Goal: Check status: Check status

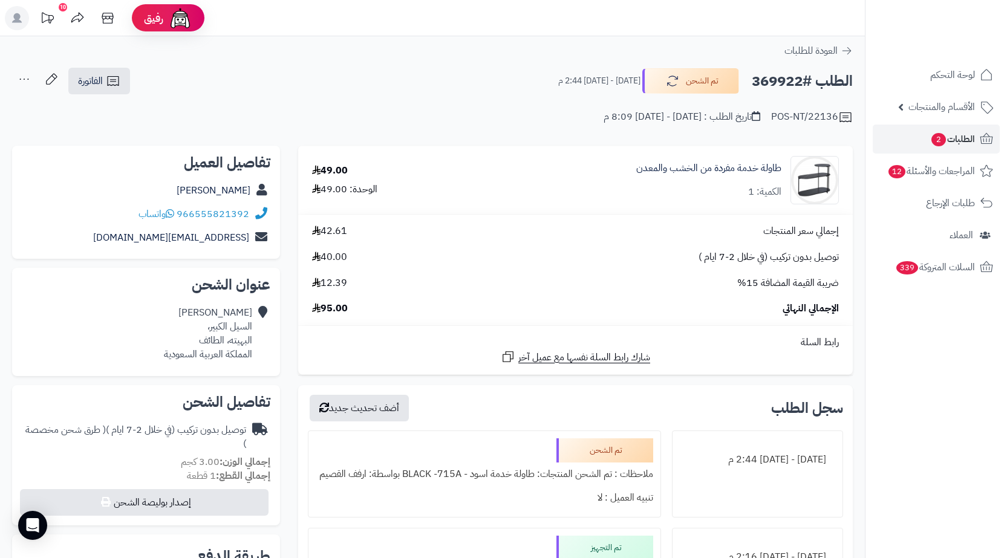
click at [941, 140] on span "2" at bounding box center [938, 139] width 15 height 13
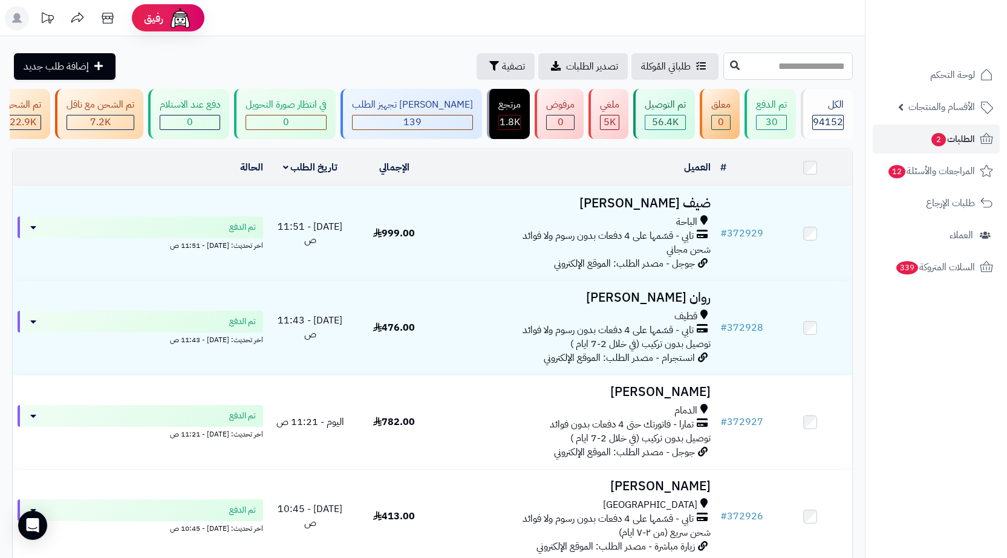
click at [796, 62] on input "text" at bounding box center [787, 66] width 129 height 27
paste input "******"
type input "******"
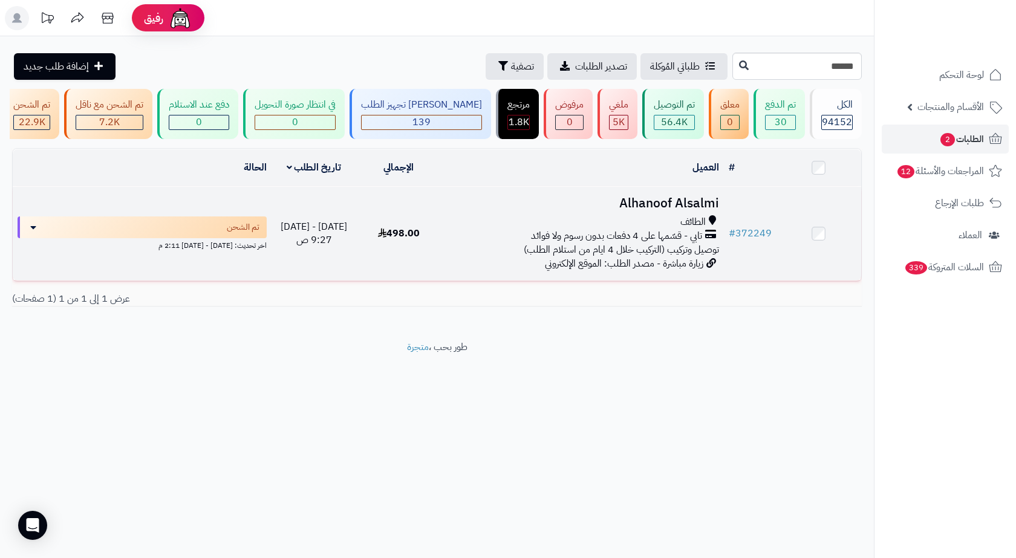
click at [575, 243] on span "تابي - قسّمها على 4 دفعات بدون رسوم ولا فوائد" at bounding box center [616, 236] width 171 height 14
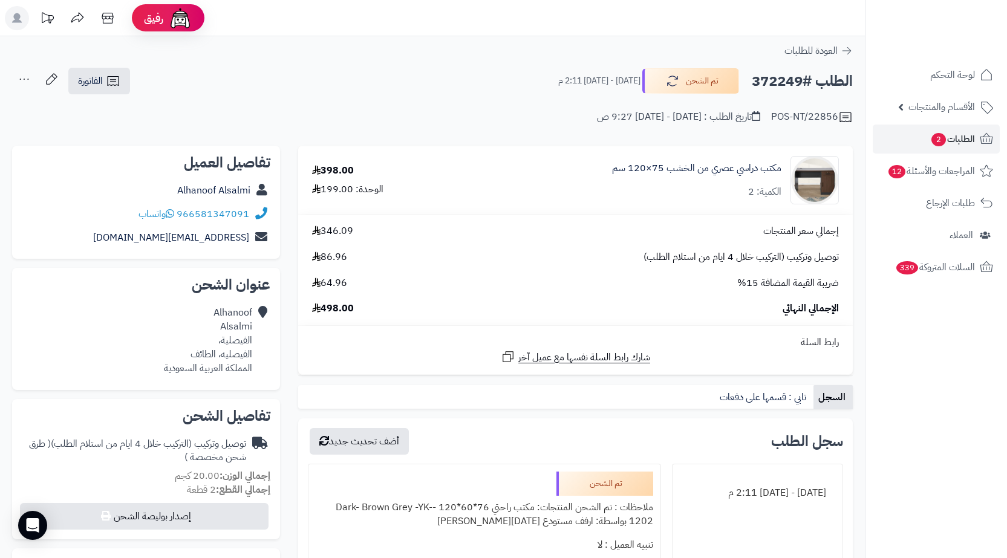
click at [786, 86] on h2 "الطلب #372249" at bounding box center [801, 81] width 101 height 25
copy h2 "372249"
click at [921, 128] on link "الطلبات 2" at bounding box center [935, 139] width 127 height 29
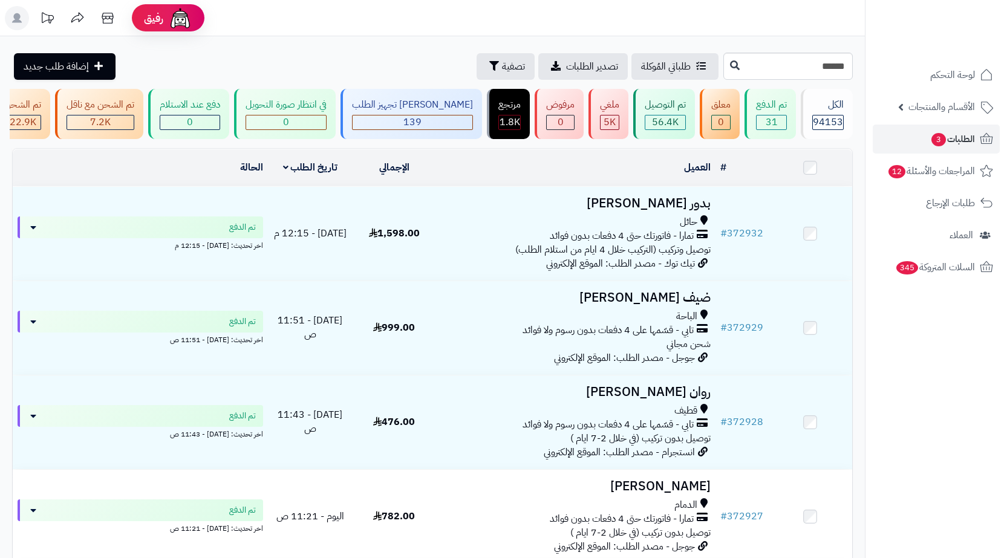
type input "******"
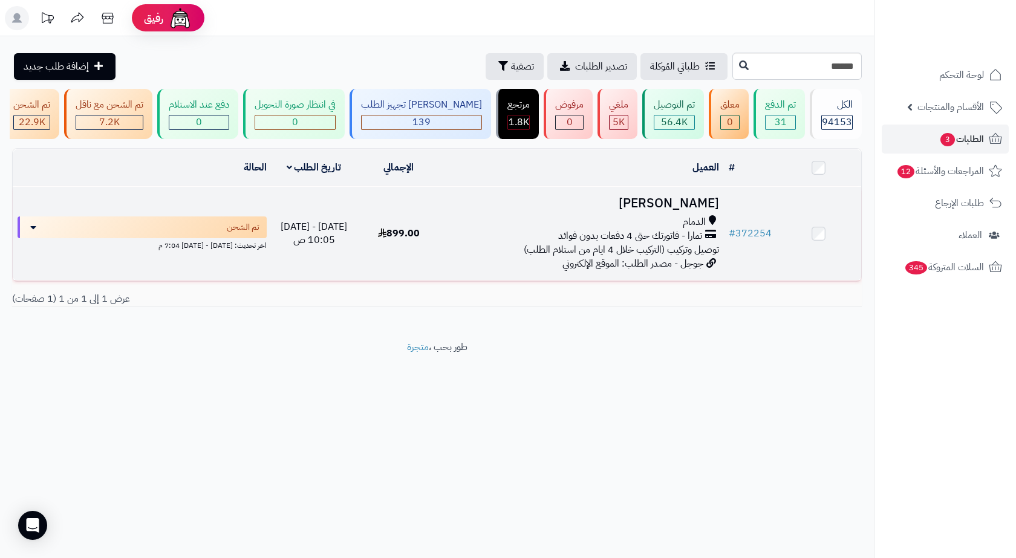
click at [537, 229] on div "الدمام" at bounding box center [582, 222] width 273 height 14
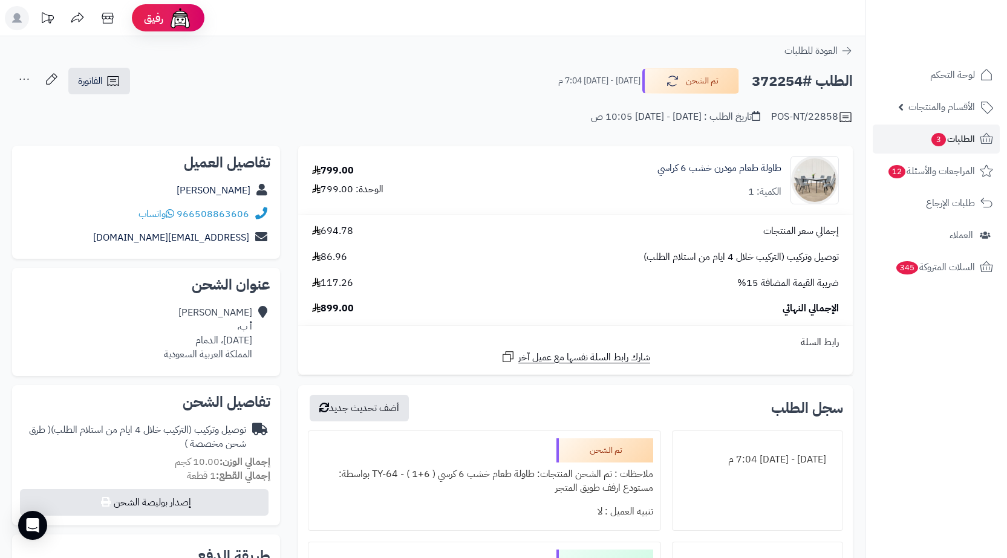
click at [782, 88] on h2 "الطلب #372254" at bounding box center [801, 81] width 101 height 25
copy h2 "372254"
click at [924, 137] on link "الطلبات 3" at bounding box center [935, 139] width 127 height 29
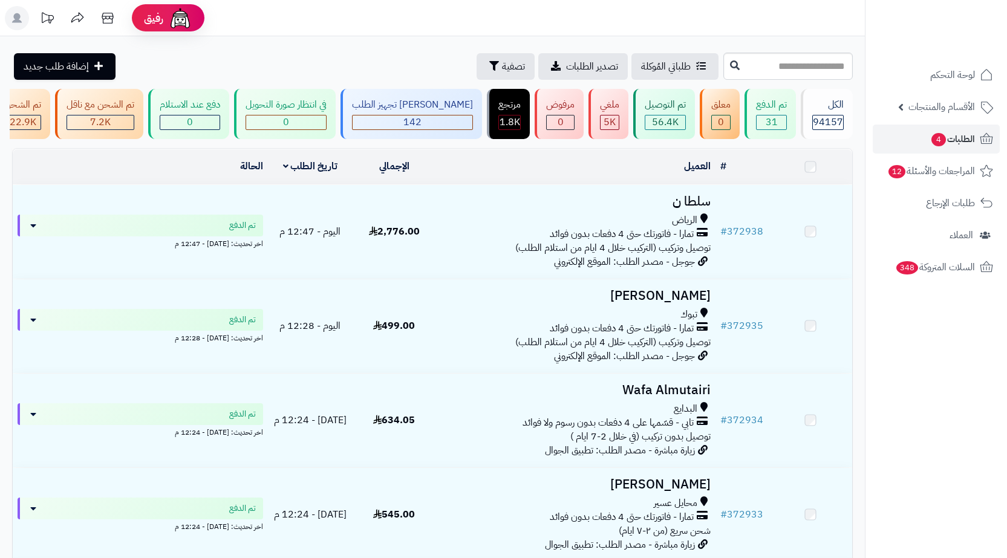
click at [807, 67] on input "text" at bounding box center [787, 66] width 129 height 27
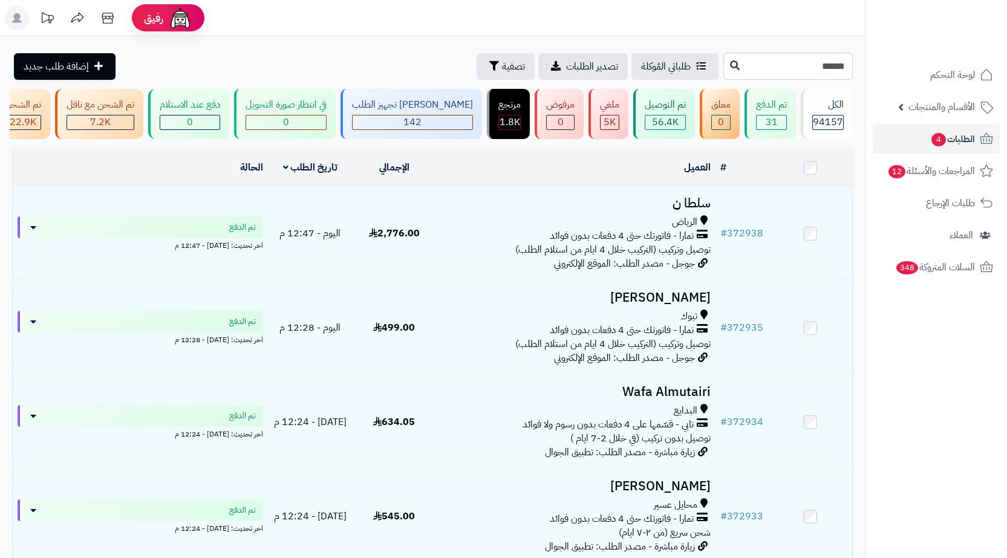
type input "******"
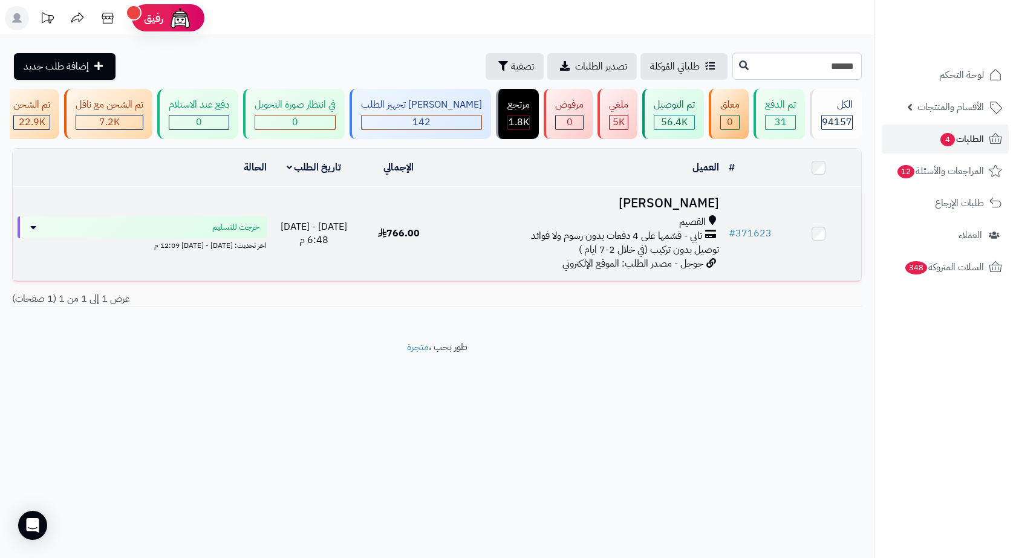
click at [441, 225] on td "766.00" at bounding box center [398, 234] width 85 height 94
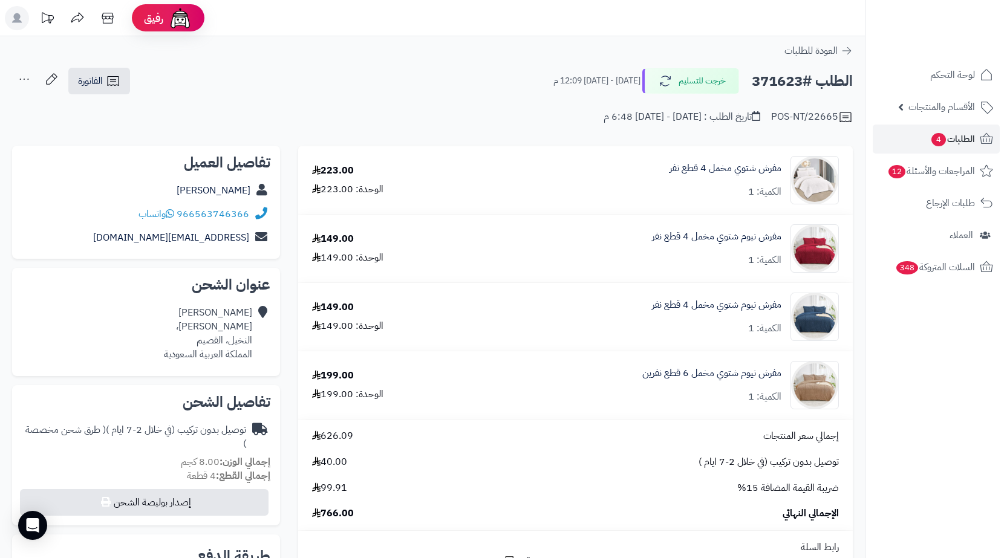
click at [776, 83] on h2 "الطلب #371623" at bounding box center [801, 81] width 101 height 25
copy h2 "371623"
drag, startPoint x: 125, startPoint y: 88, endPoint x: 125, endPoint y: 102, distance: 13.3
click at [124, 88] on link "الفاتورة" at bounding box center [99, 81] width 62 height 27
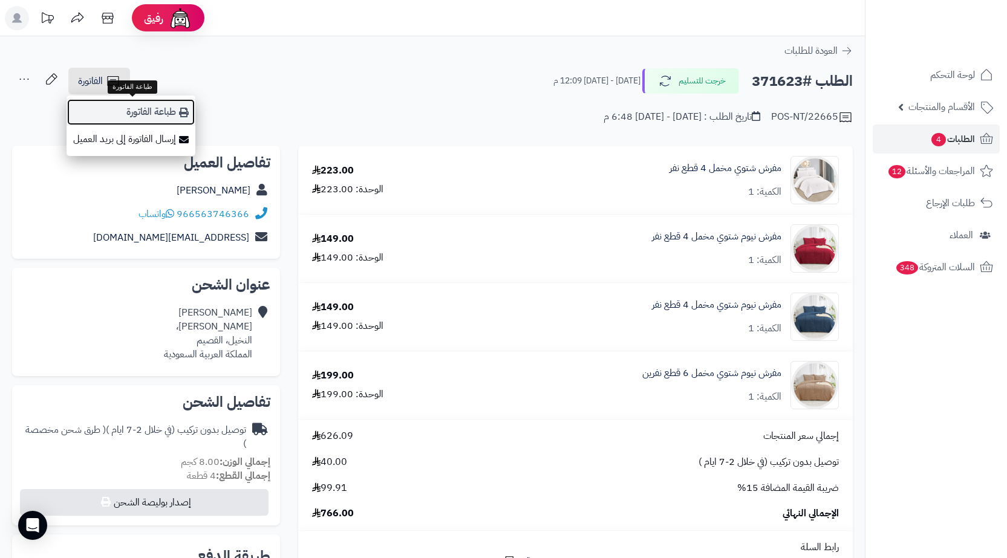
click at [126, 104] on link "طباعة الفاتورة" at bounding box center [130, 112] width 129 height 27
